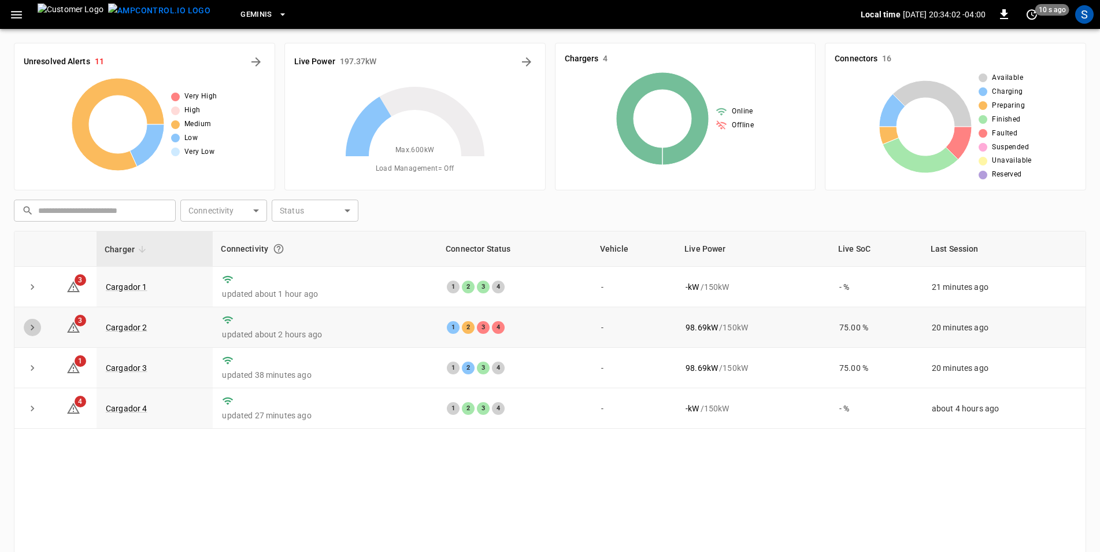
click at [35, 331] on icon "expand row" at bounding box center [33, 328] width 12 height 12
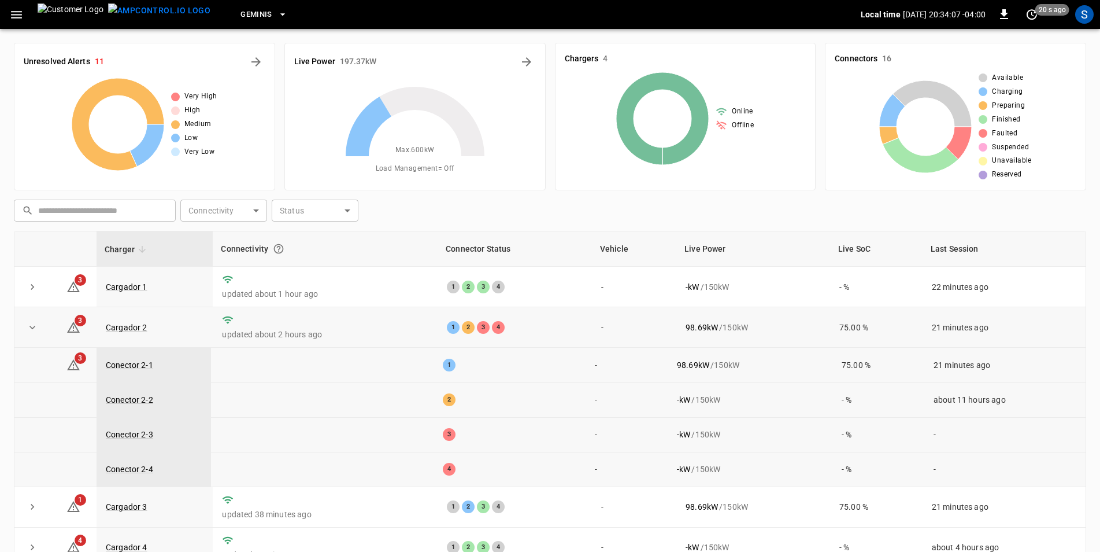
click at [34, 370] on td at bounding box center [32, 365] width 36 height 35
